Goal: Information Seeking & Learning: Find specific fact

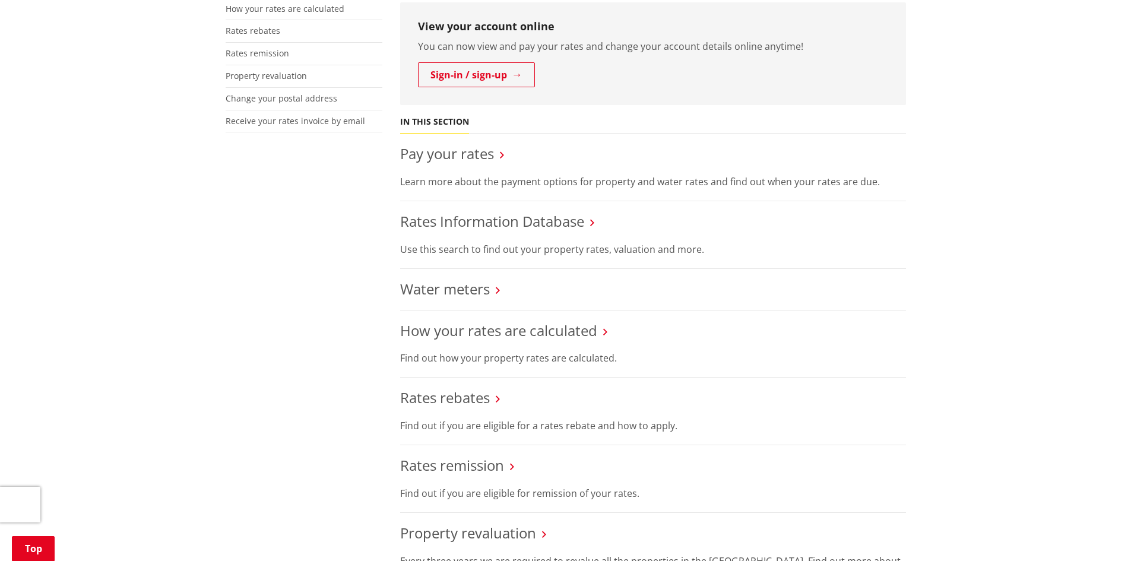
scroll to position [534, 0]
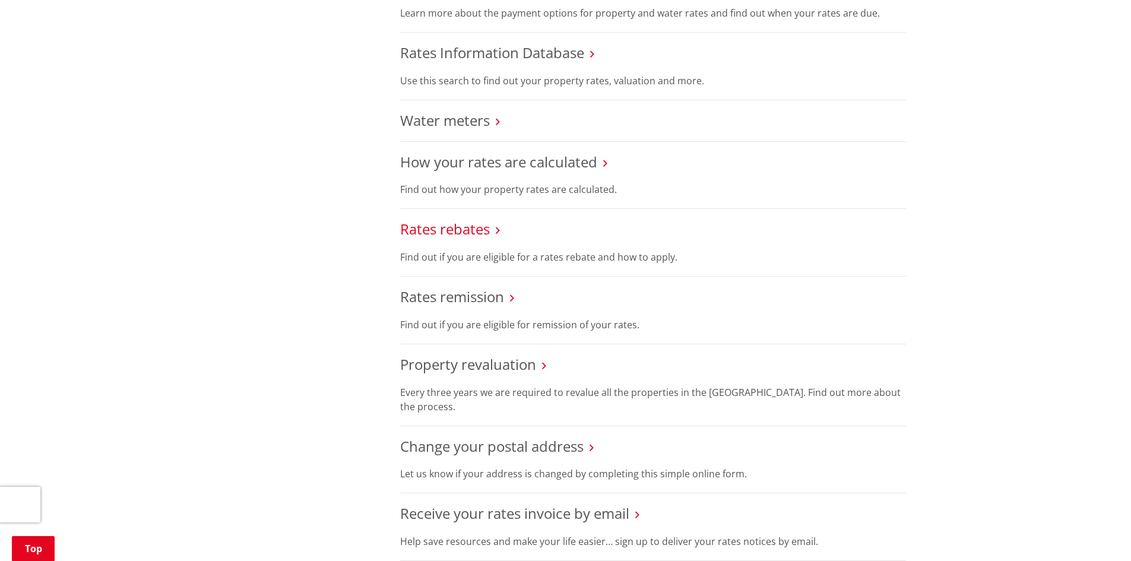
drag, startPoint x: 471, startPoint y: 296, endPoint x: 416, endPoint y: 228, distance: 87.3
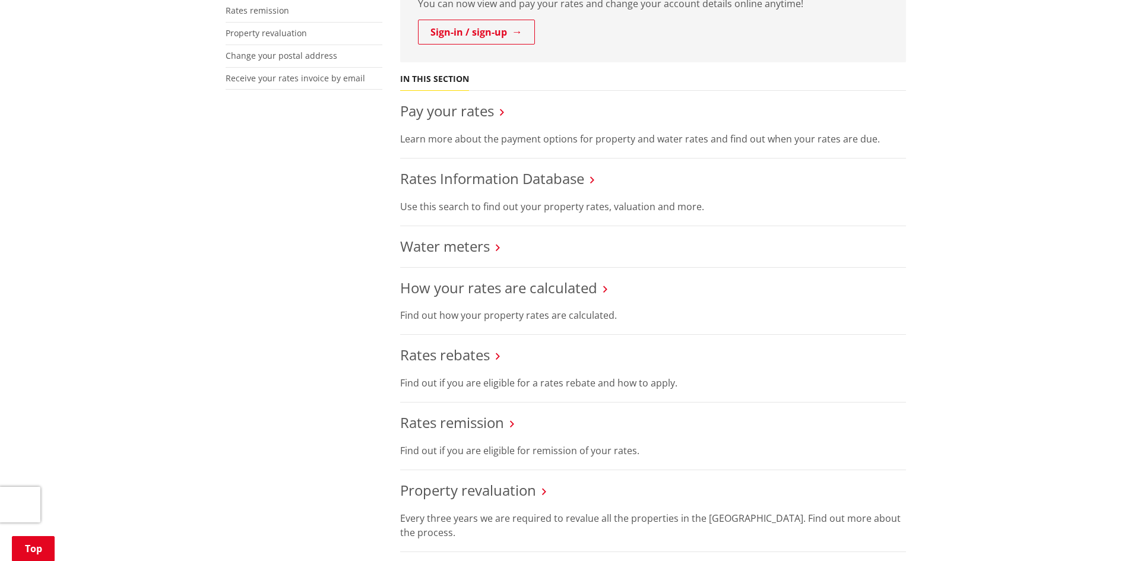
scroll to position [297, 0]
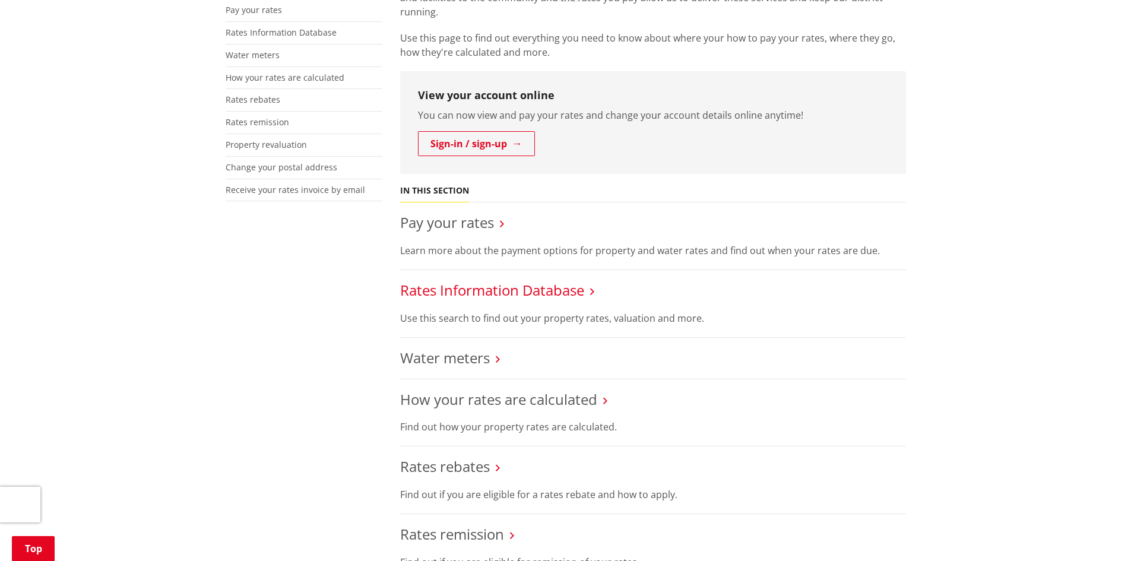
click at [480, 290] on link "Rates Information Database" at bounding box center [492, 290] width 184 height 20
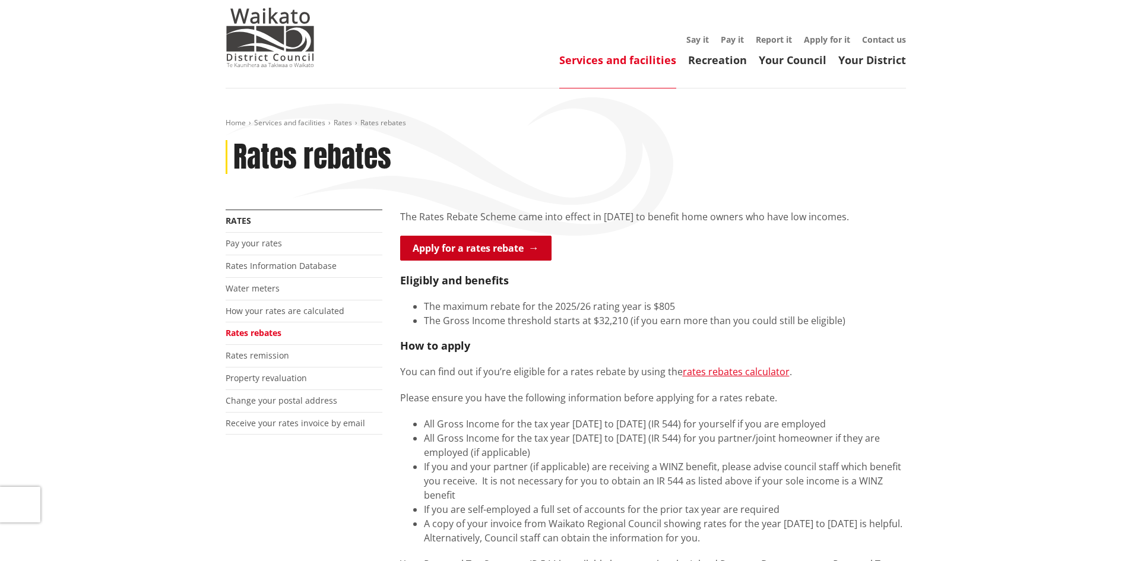
scroll to position [119, 0]
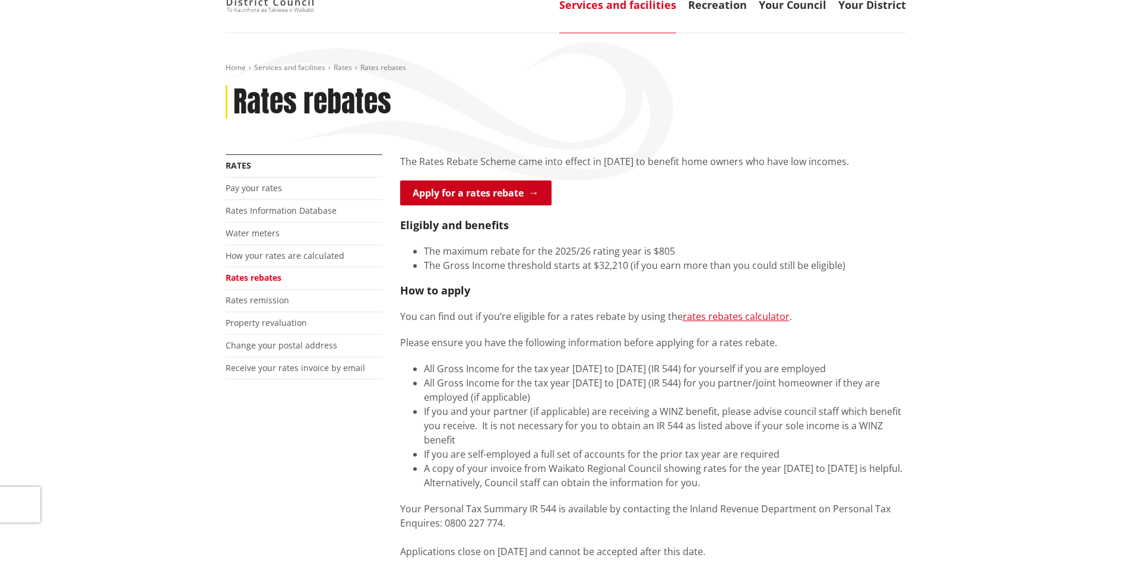
click at [521, 194] on link "Apply for a rates rebate" at bounding box center [475, 192] width 151 height 25
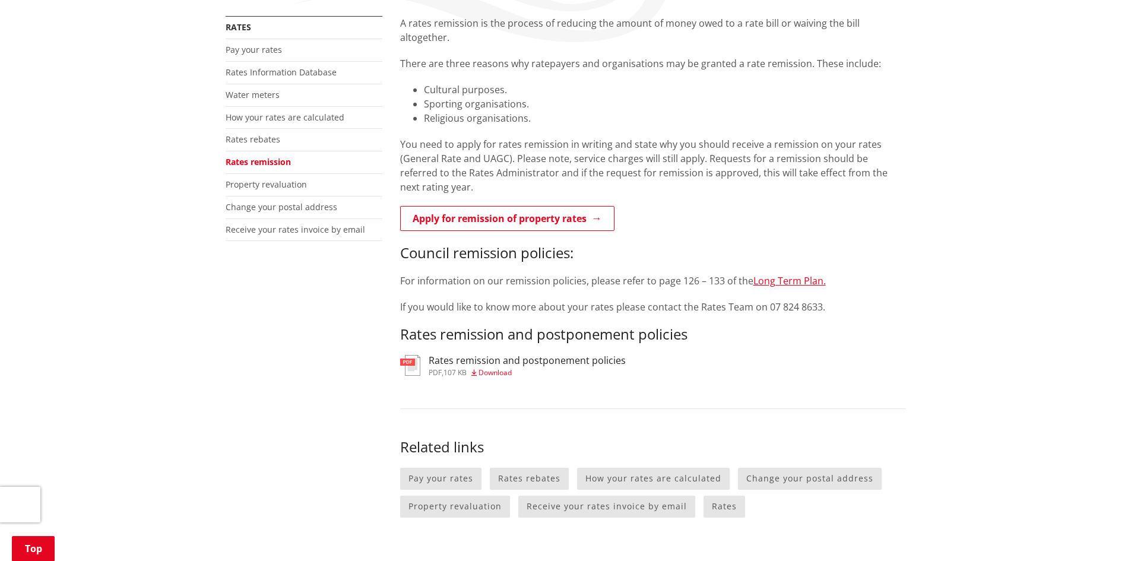
scroll to position [356, 0]
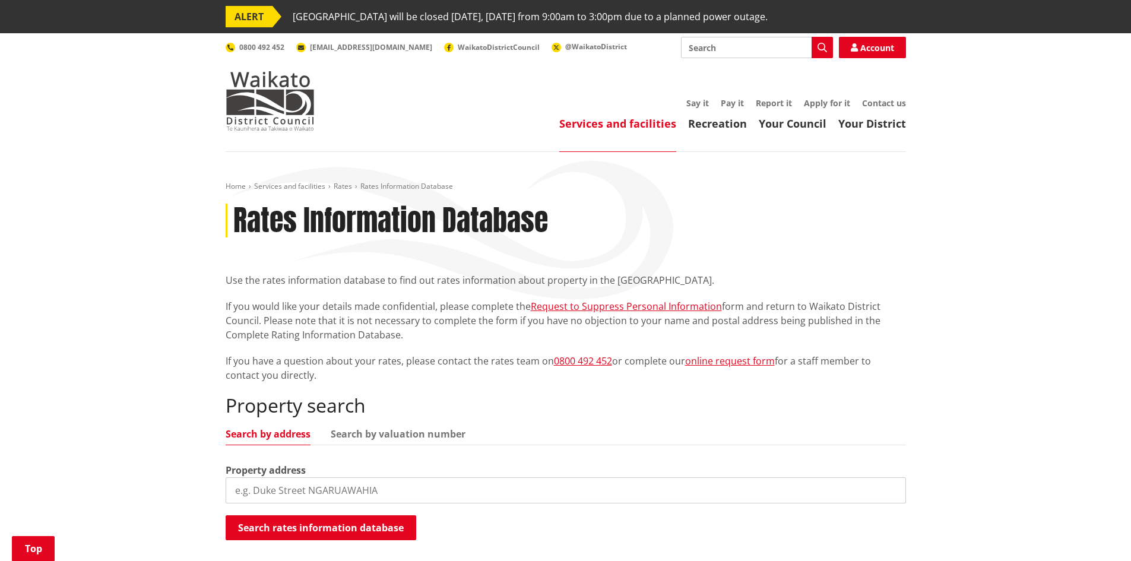
scroll to position [356, 0]
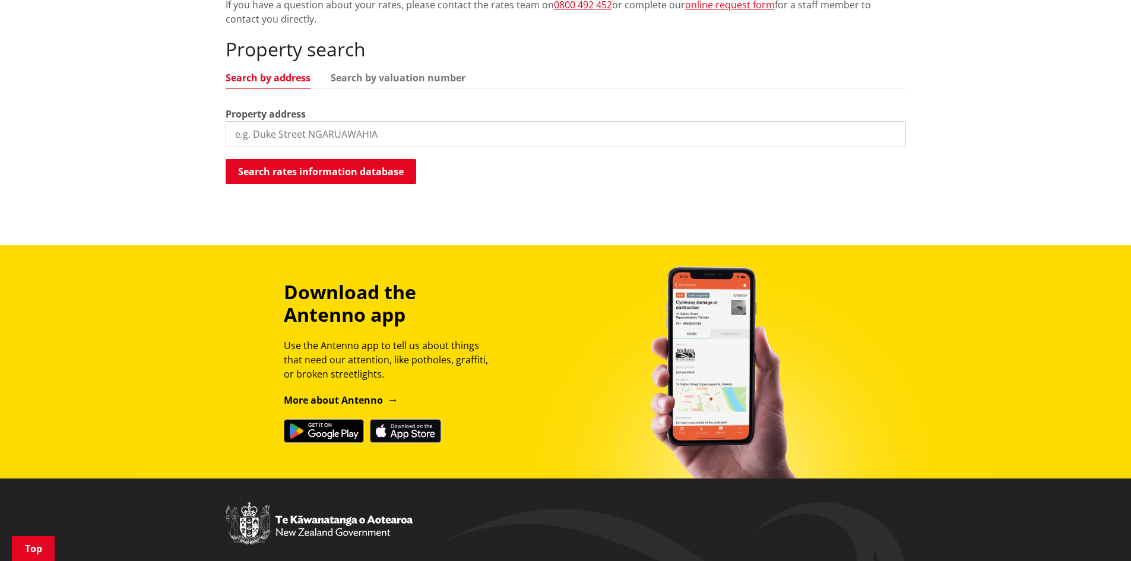
click at [313, 123] on input "search" at bounding box center [566, 134] width 680 height 26
type input "w"
click at [284, 172] on button "Search rates information database" at bounding box center [321, 171] width 191 height 25
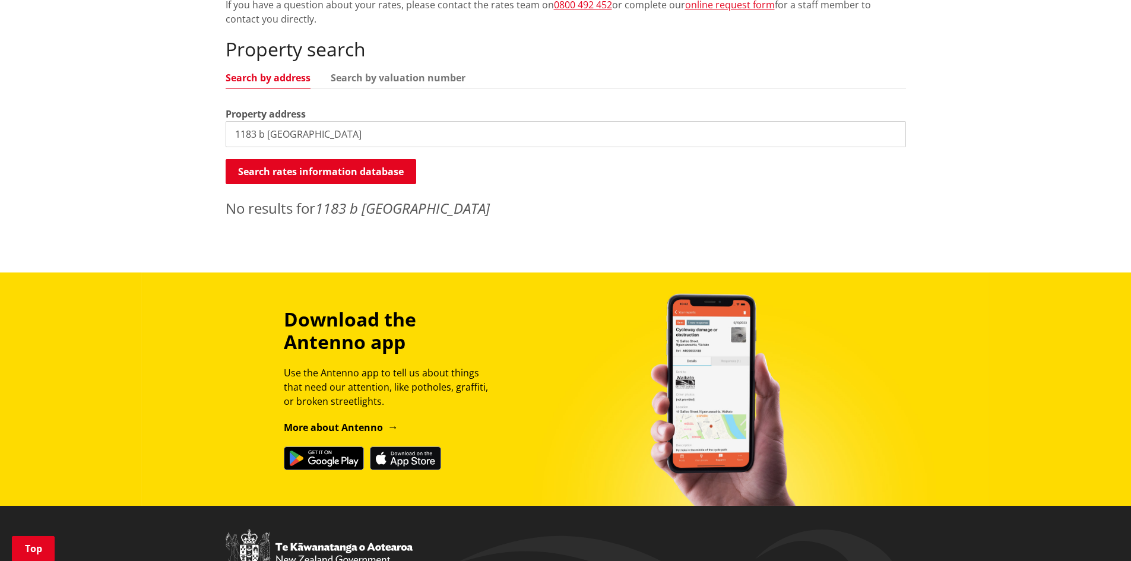
click at [264, 138] on input "1183 b victoria road" at bounding box center [566, 134] width 680 height 26
click at [261, 167] on button "Search rates information database" at bounding box center [321, 171] width 191 height 25
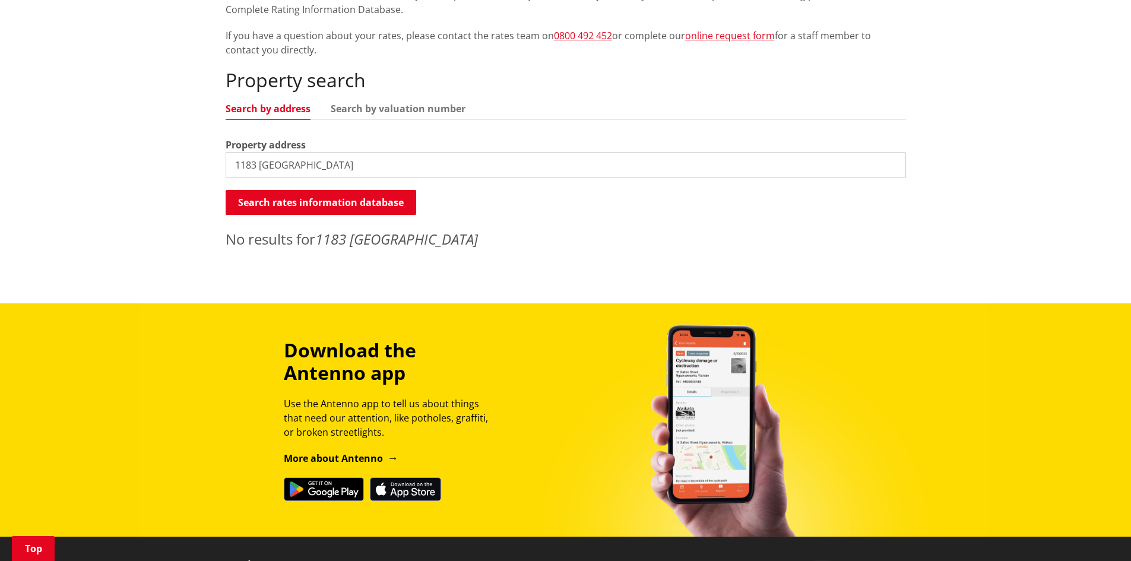
scroll to position [297, 0]
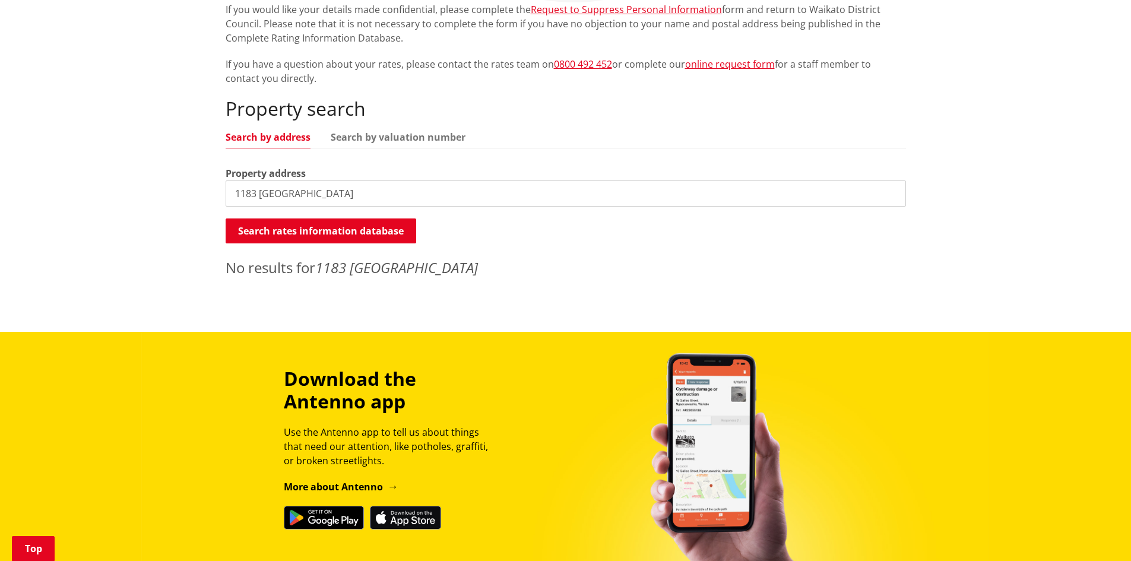
drag, startPoint x: 365, startPoint y: 188, endPoint x: 144, endPoint y: 199, distance: 221.1
click at [144, 199] on div "Home Services and facilities Rates Rates Information Database Rates Information…" at bounding box center [565, 93] width 1131 height 477
paste input "Hamilton City"
drag, startPoint x: 421, startPoint y: 186, endPoint x: 142, endPoint y: 183, distance: 278.4
click at [160, 186] on div "Home Services and facilities Rates Rates Information Database Rates Information…" at bounding box center [565, 93] width 1131 height 477
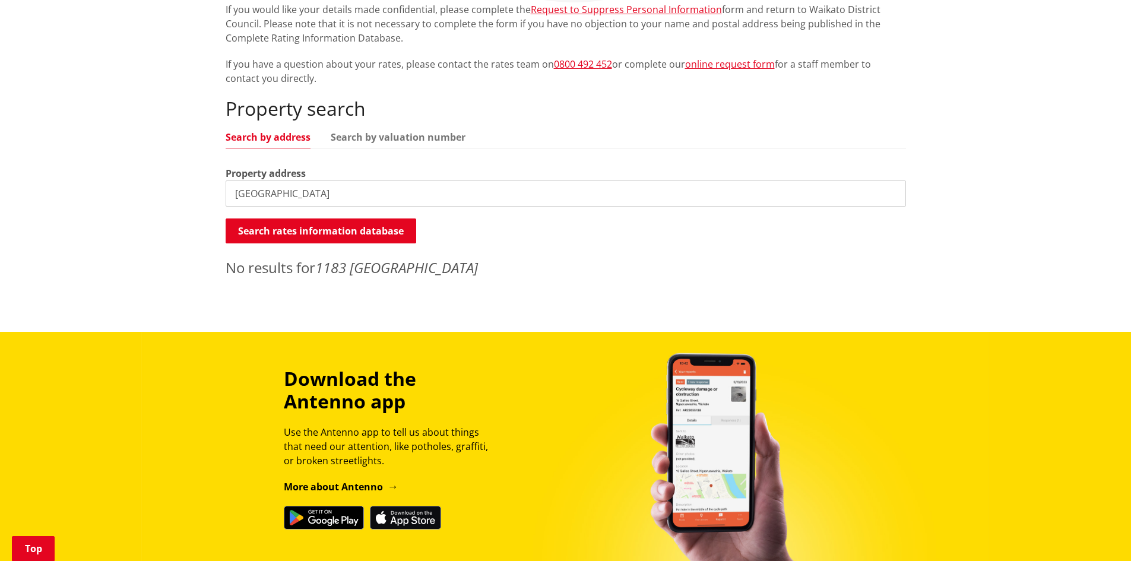
click at [333, 192] on input "Hamilton City" at bounding box center [566, 193] width 680 height 26
drag, startPoint x: 338, startPoint y: 194, endPoint x: 216, endPoint y: 198, distance: 121.8
click at [221, 195] on div "Home Services and facilities Rates Rates Information Database Rates Information…" at bounding box center [566, 84] width 698 height 399
paste input "Victoria Road"
type input "Victoria Road"
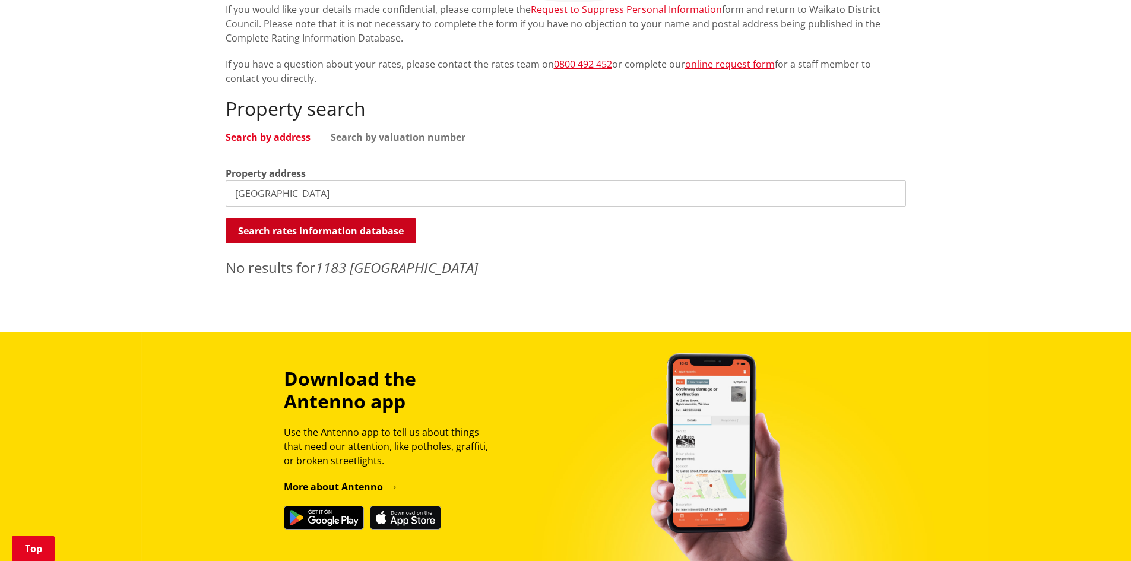
click at [261, 229] on button "Search rates information database" at bounding box center [321, 230] width 191 height 25
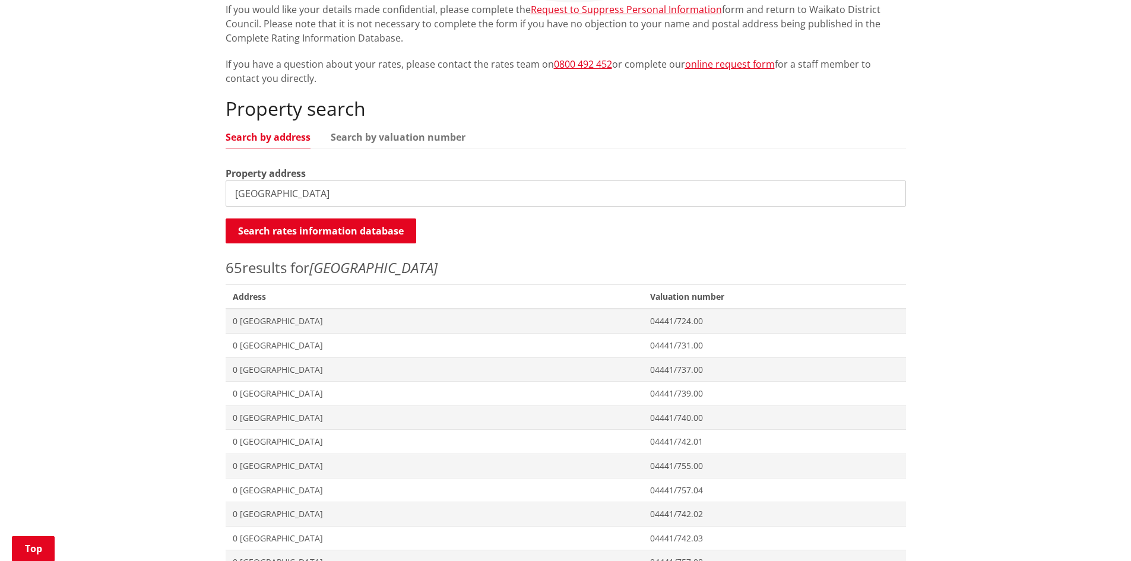
click at [232, 196] on input "Victoria Road" at bounding box center [566, 193] width 680 height 26
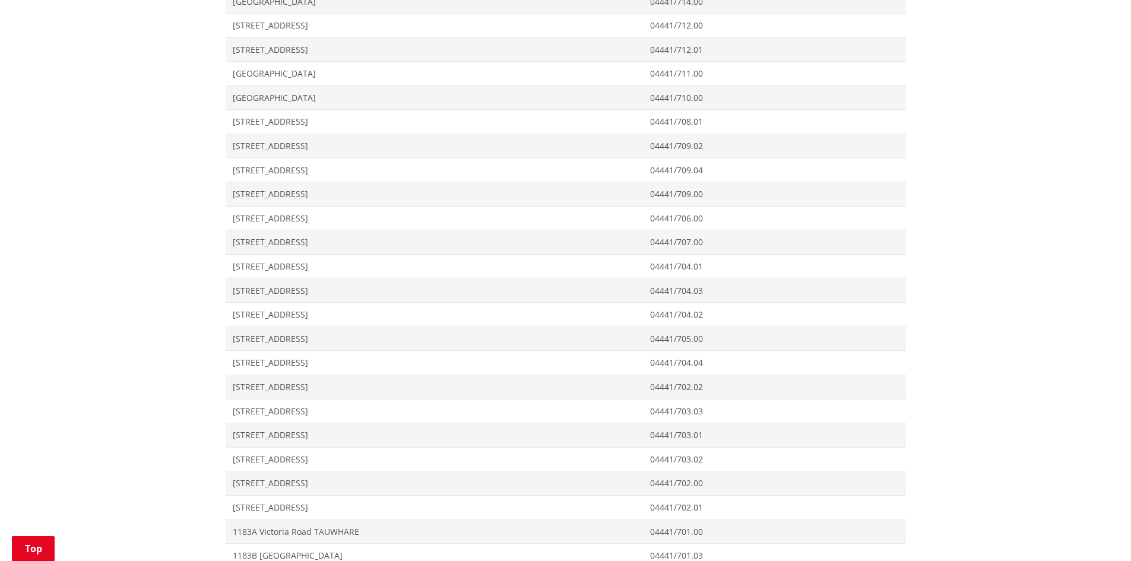
scroll to position [1068, 0]
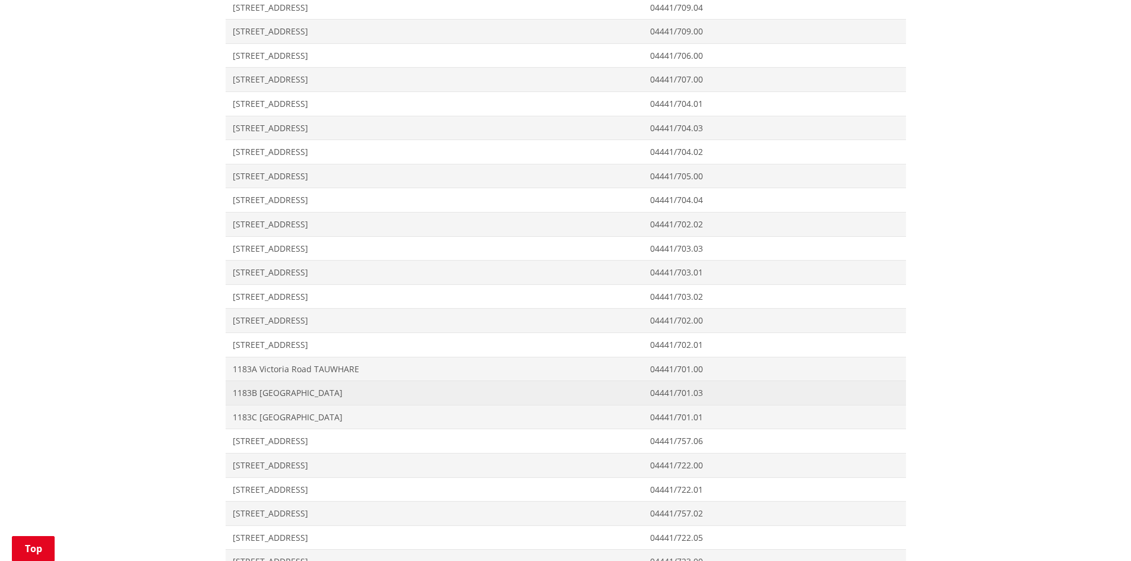
click at [296, 391] on span "1183B Victoria Road TAUWHARE" at bounding box center [435, 393] width 404 height 12
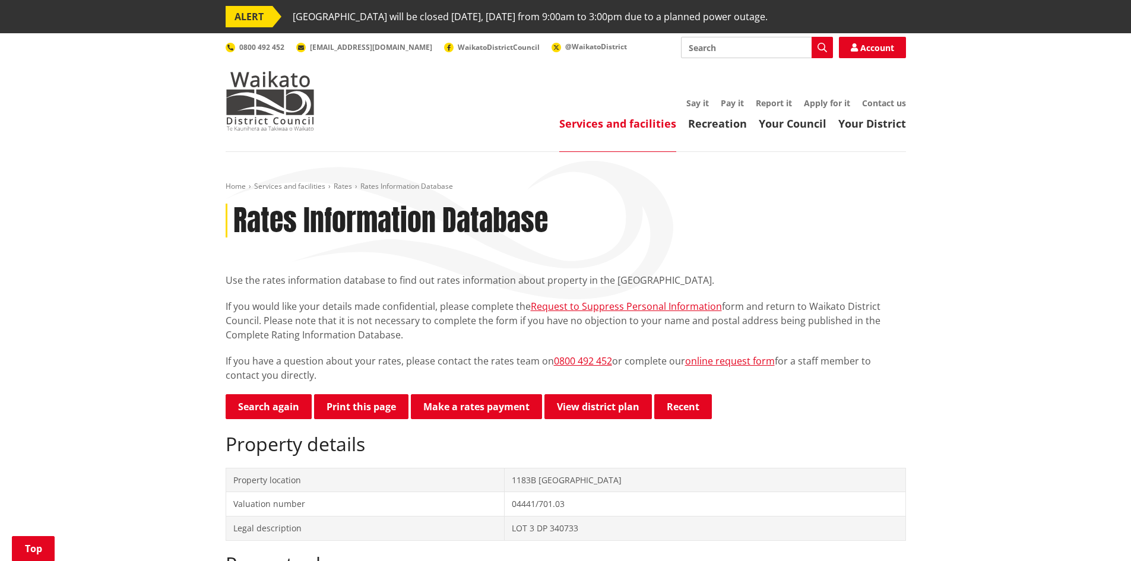
scroll to position [416, 0]
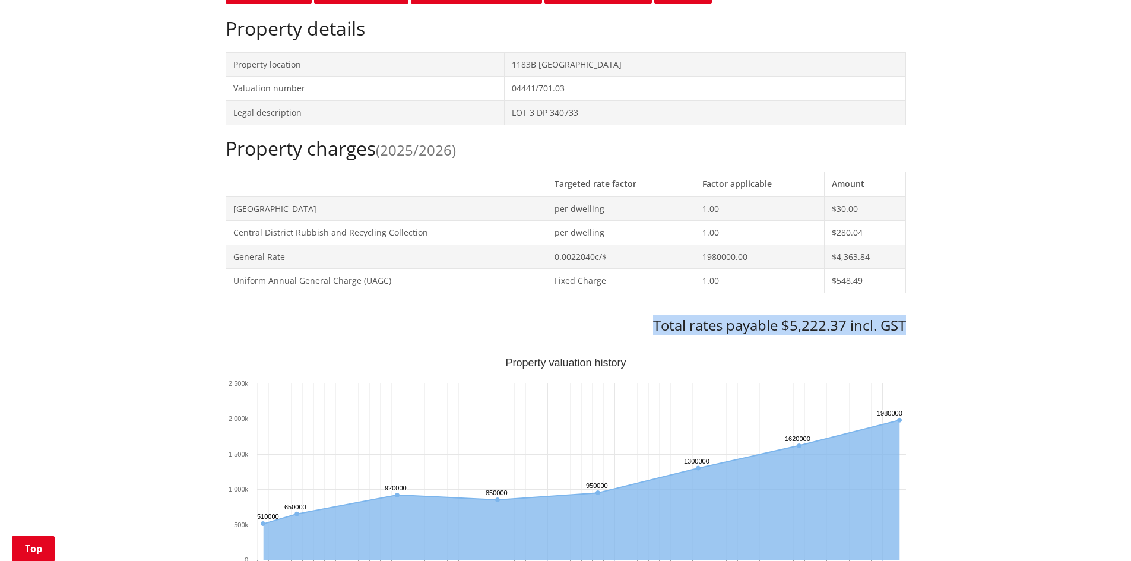
drag, startPoint x: 651, startPoint y: 326, endPoint x: 949, endPoint y: 306, distance: 298.7
click at [949, 306] on div "Home Services and facilities Rates Rates Information Database Rates Information…" at bounding box center [565, 519] width 1131 height 1567
click at [944, 319] on div "Home Services and facilities Rates Rates Information Database Rates Information…" at bounding box center [565, 519] width 1131 height 1567
